Goal: Navigation & Orientation: Find specific page/section

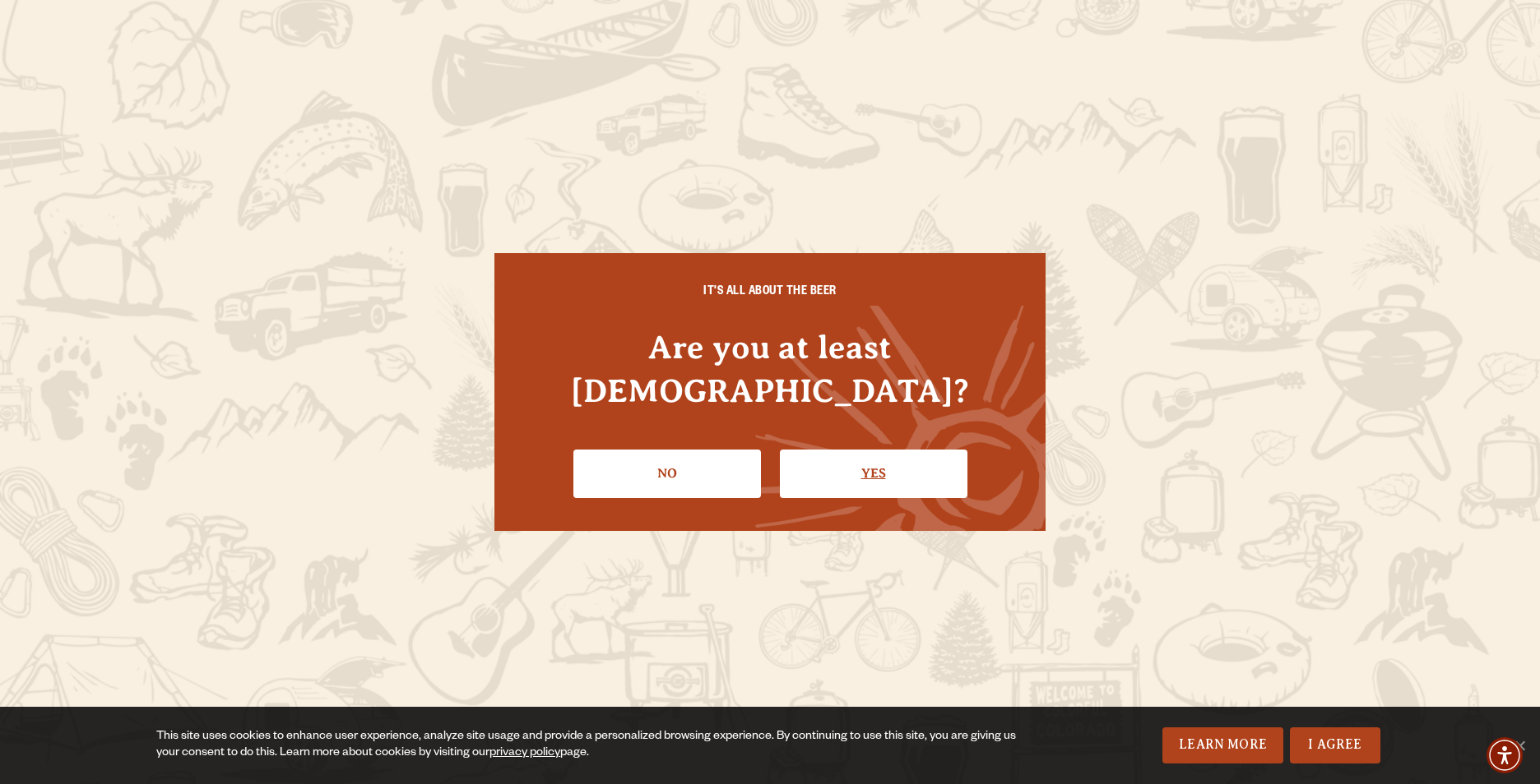
click at [916, 469] on link "Yes" at bounding box center [873, 474] width 187 height 48
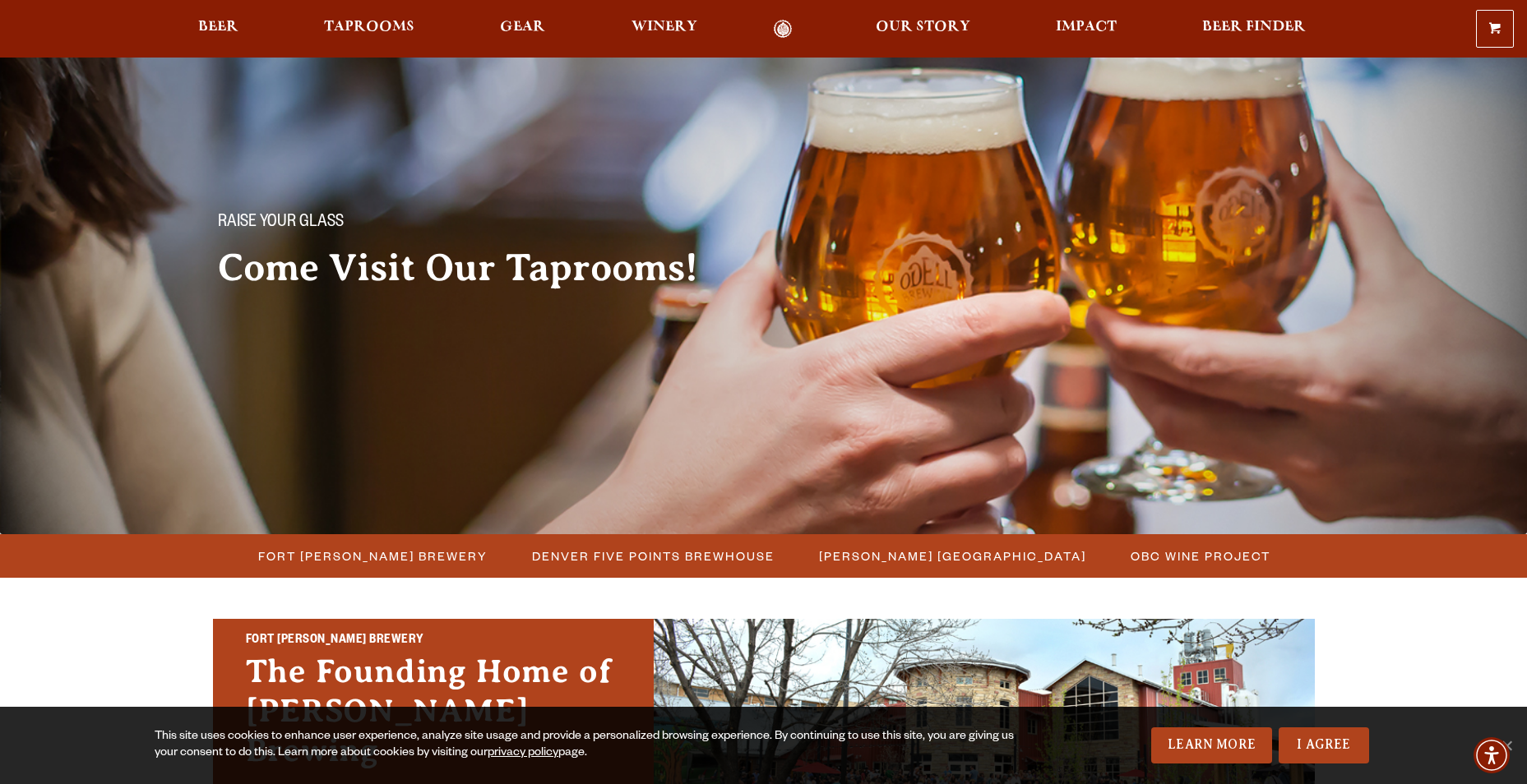
scroll to position [329, 0]
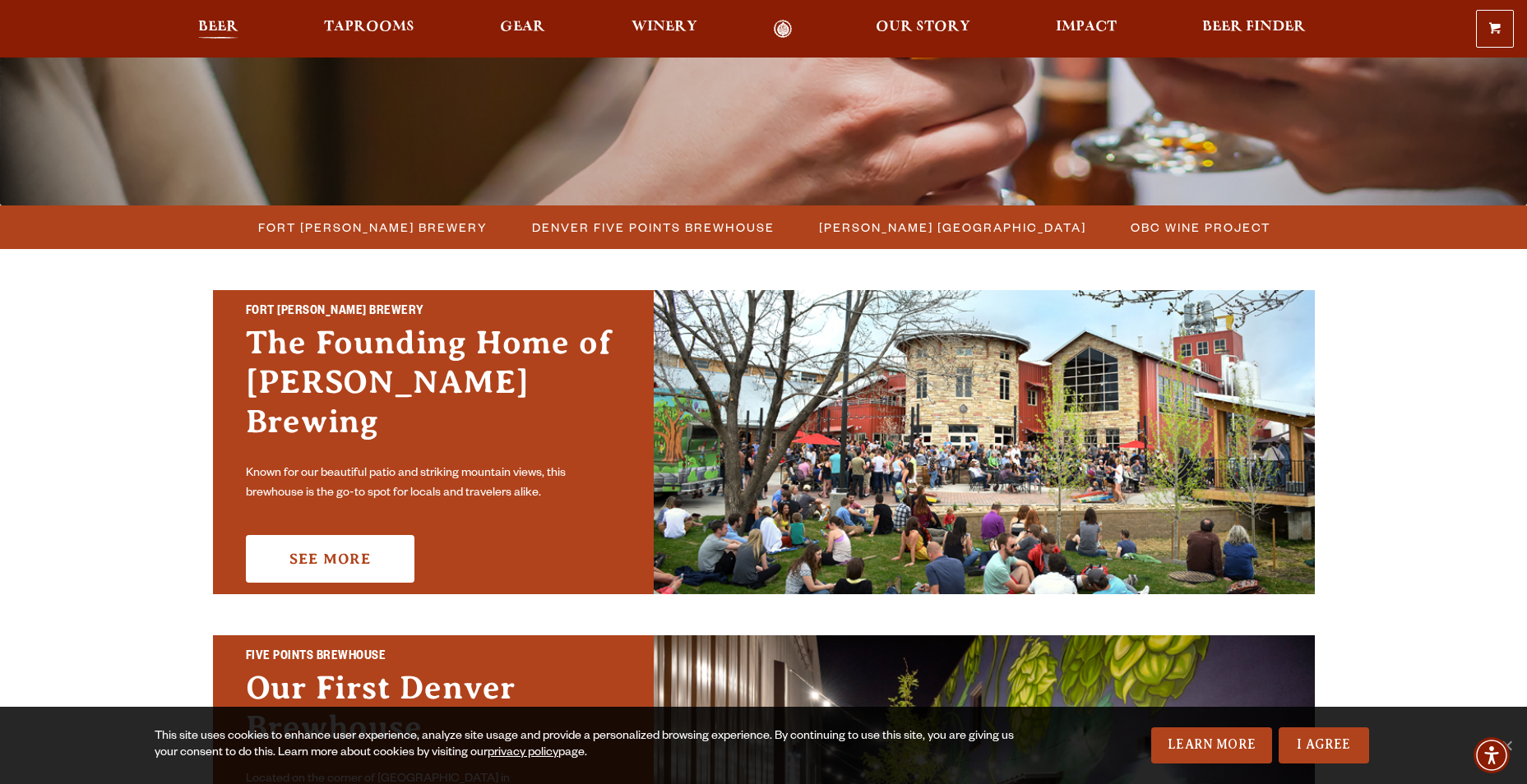
click at [220, 29] on span "Beer" at bounding box center [218, 26] width 40 height 13
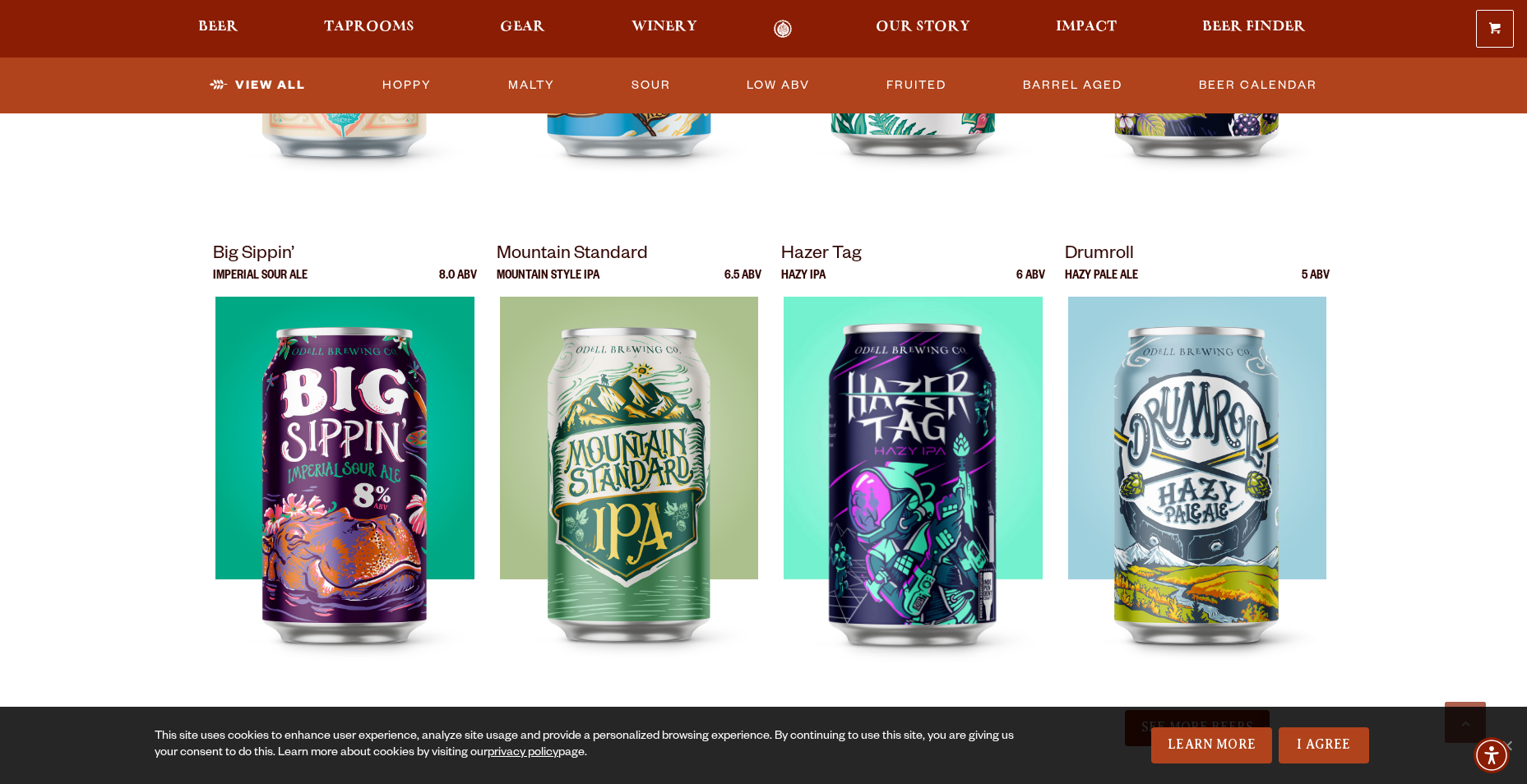
scroll to position [1722, 0]
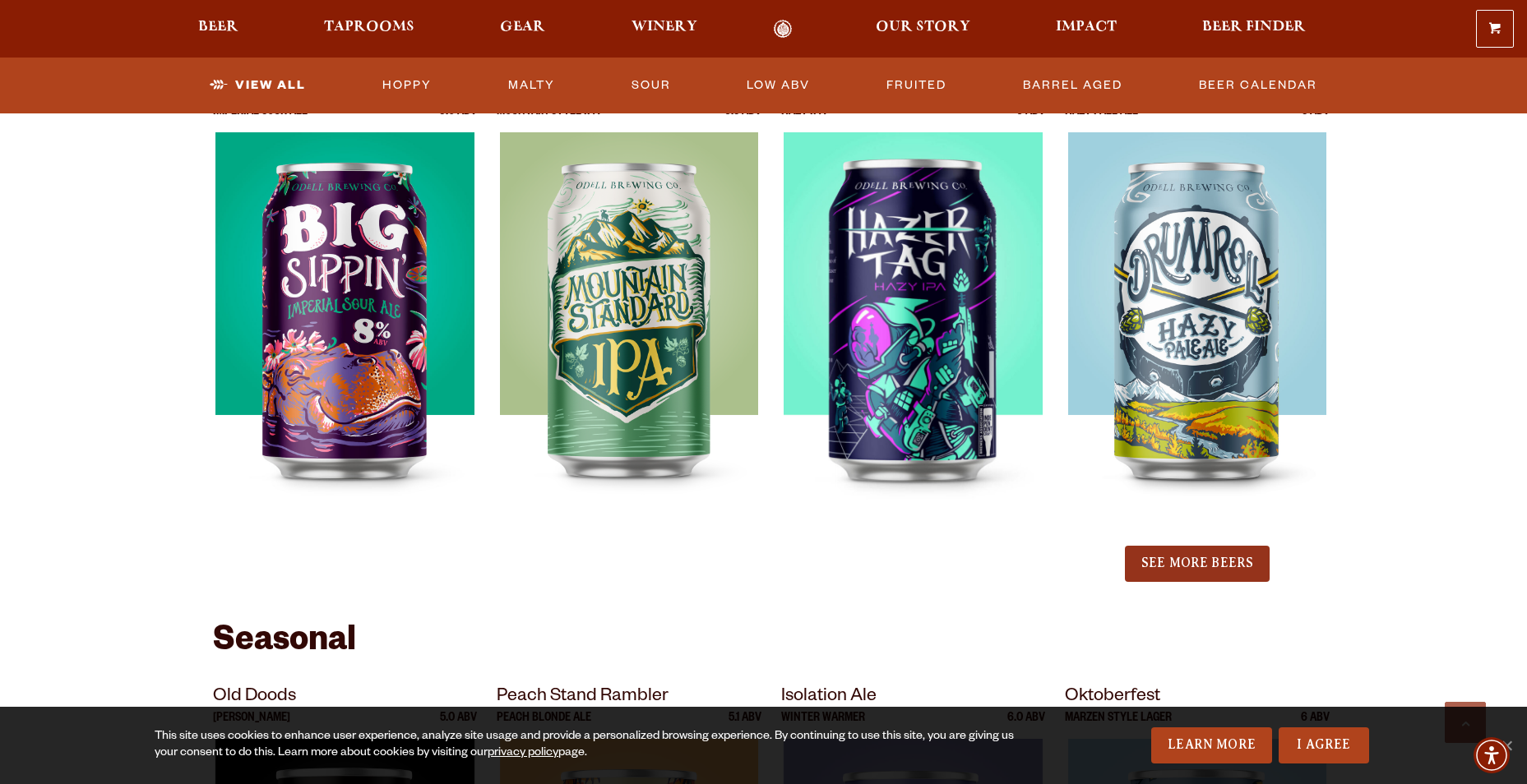
click at [1214, 567] on button "See More Beers" at bounding box center [1197, 563] width 144 height 36
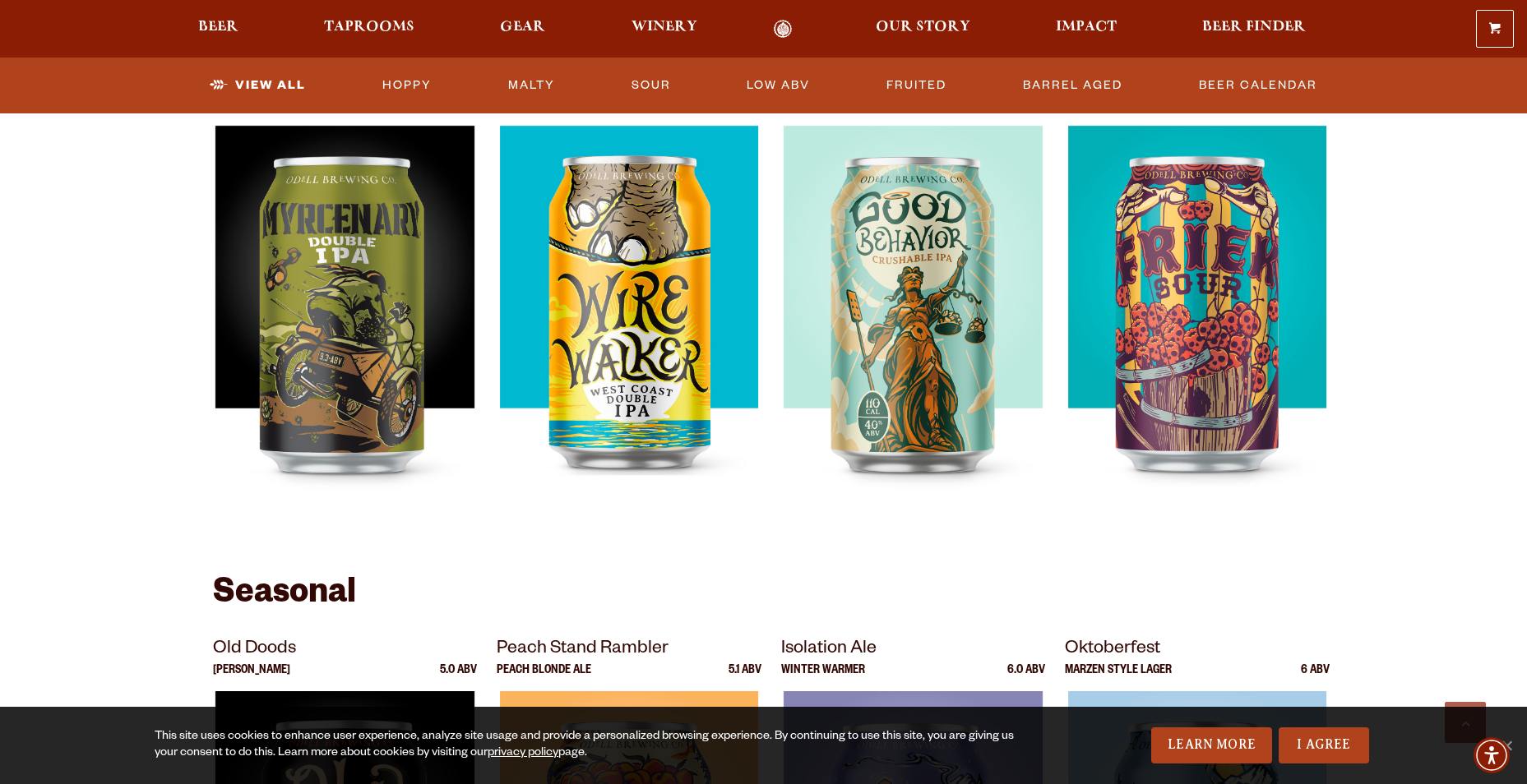
scroll to position [2134, 0]
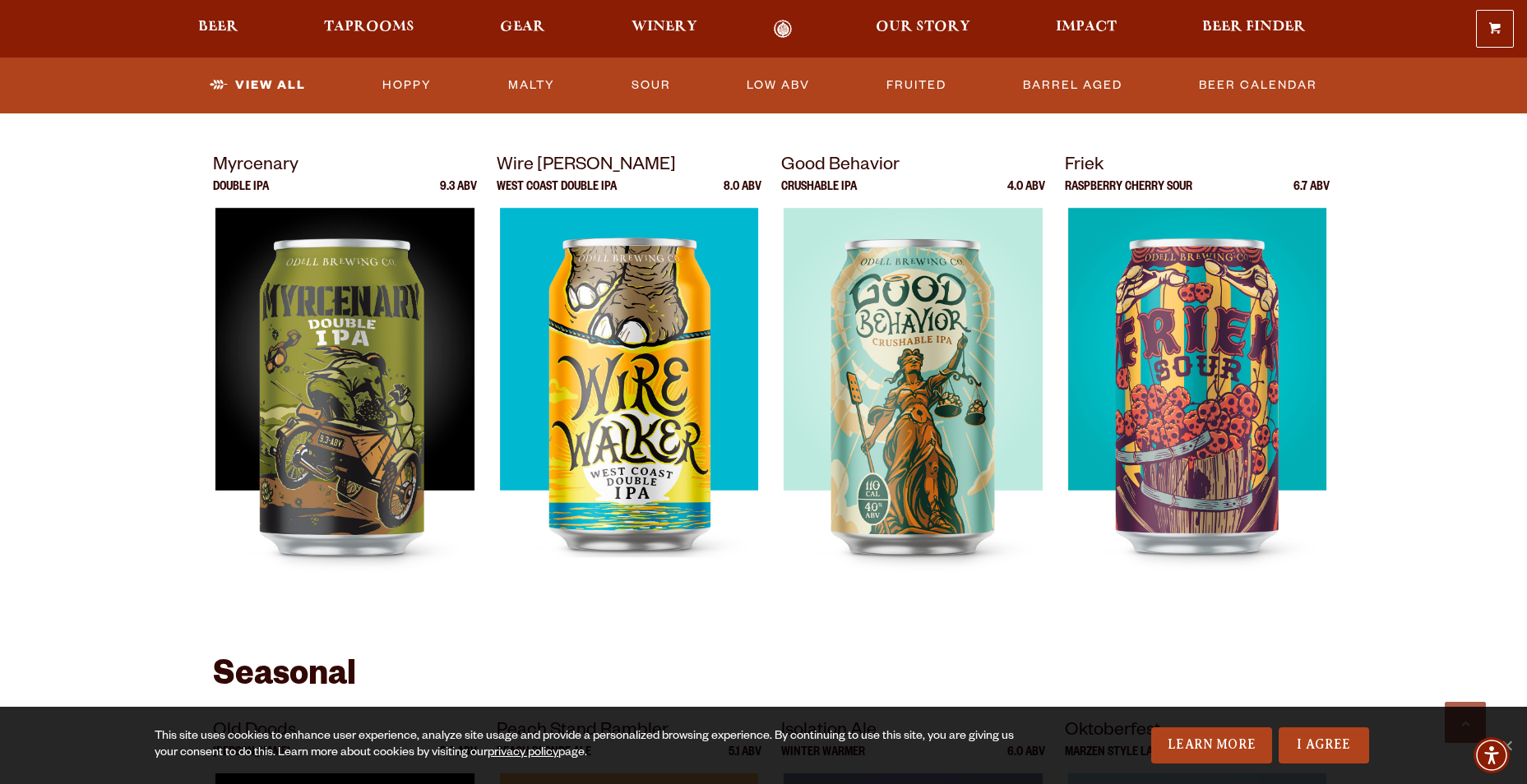
drag, startPoint x: 1446, startPoint y: 514, endPoint x: 1504, endPoint y: 624, distance: 124.4
click at [1504, 624] on section "Showing: 24 Beers Year Round Kernel Lager 4.7 ABV 90 Shilling Ale IPA" at bounding box center [764, 448] width 1527 height 3738
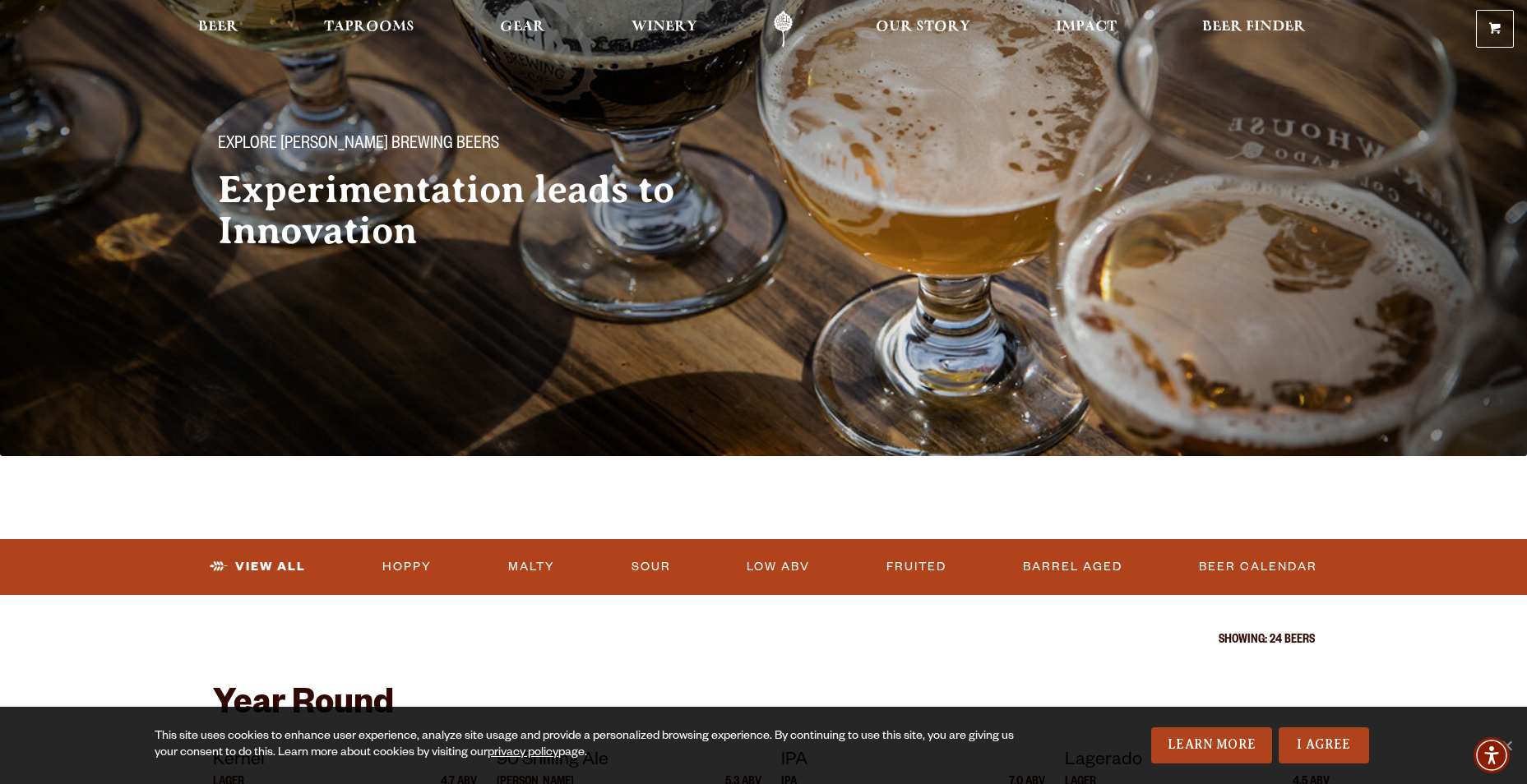
scroll to position [0, 0]
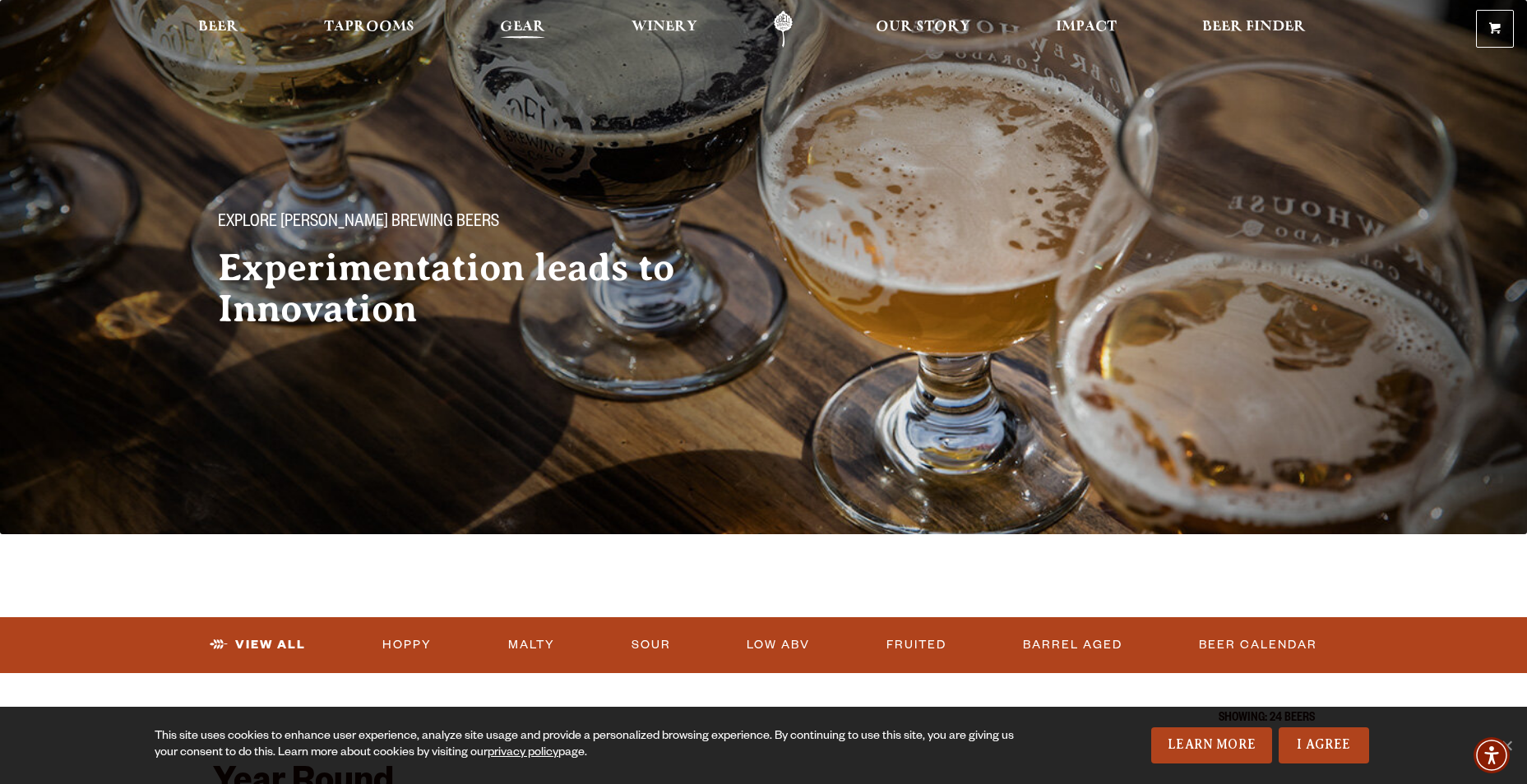
click at [493, 20] on link "Gear" at bounding box center [522, 29] width 66 height 37
